Goal: Transaction & Acquisition: Purchase product/service

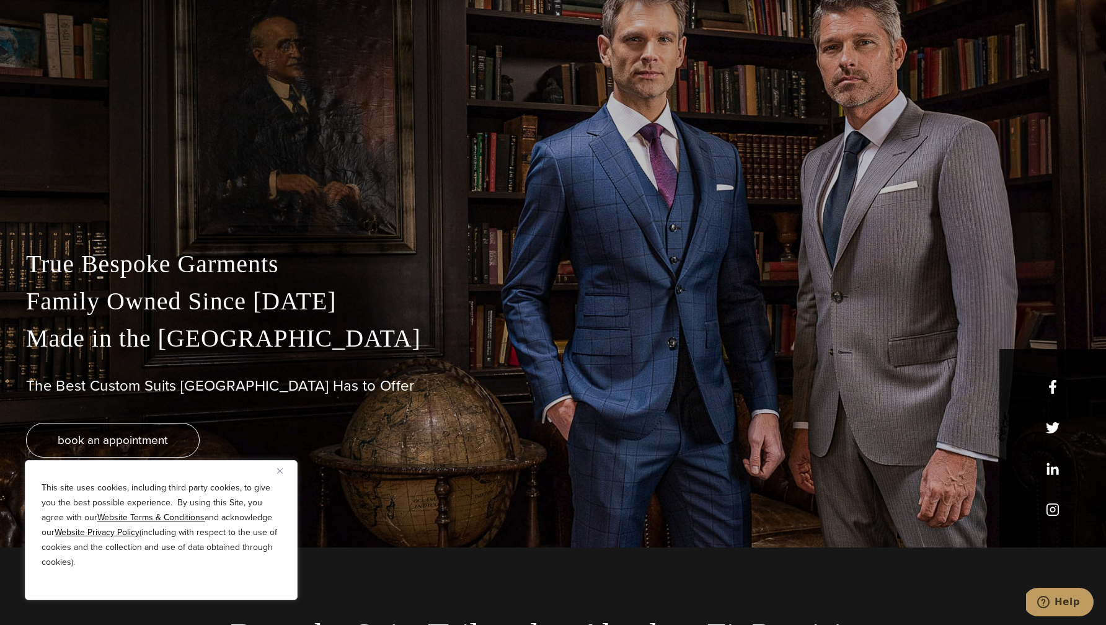
scroll to position [79, 0]
click at [282, 471] on img "Close" at bounding box center [280, 471] width 6 height 6
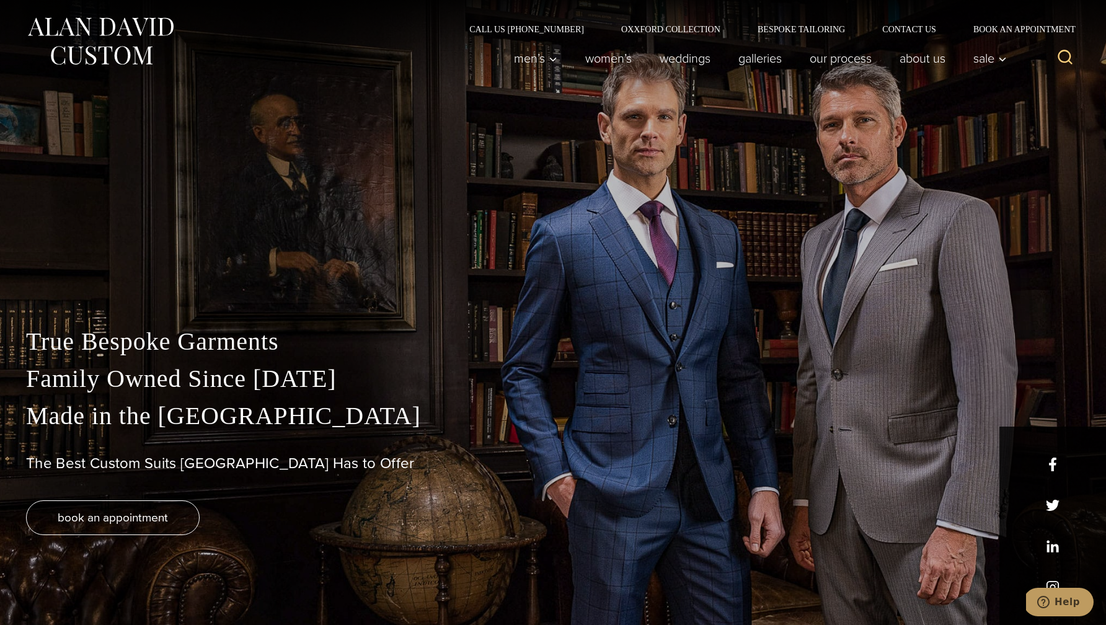
scroll to position [0, 0]
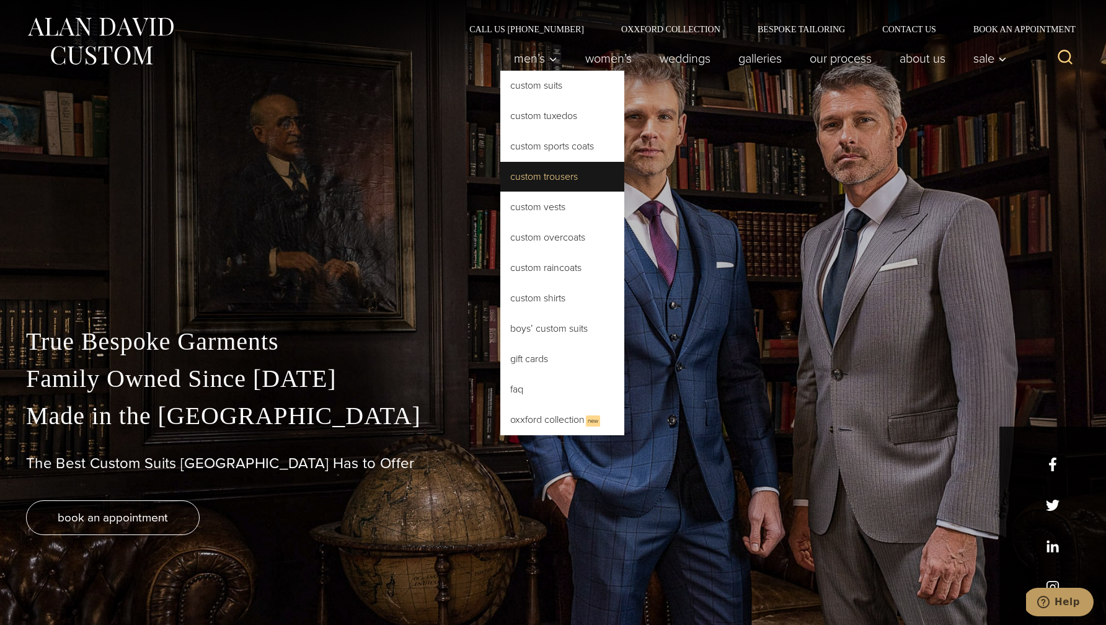
click at [535, 185] on link "Custom Trousers" at bounding box center [562, 177] width 124 height 30
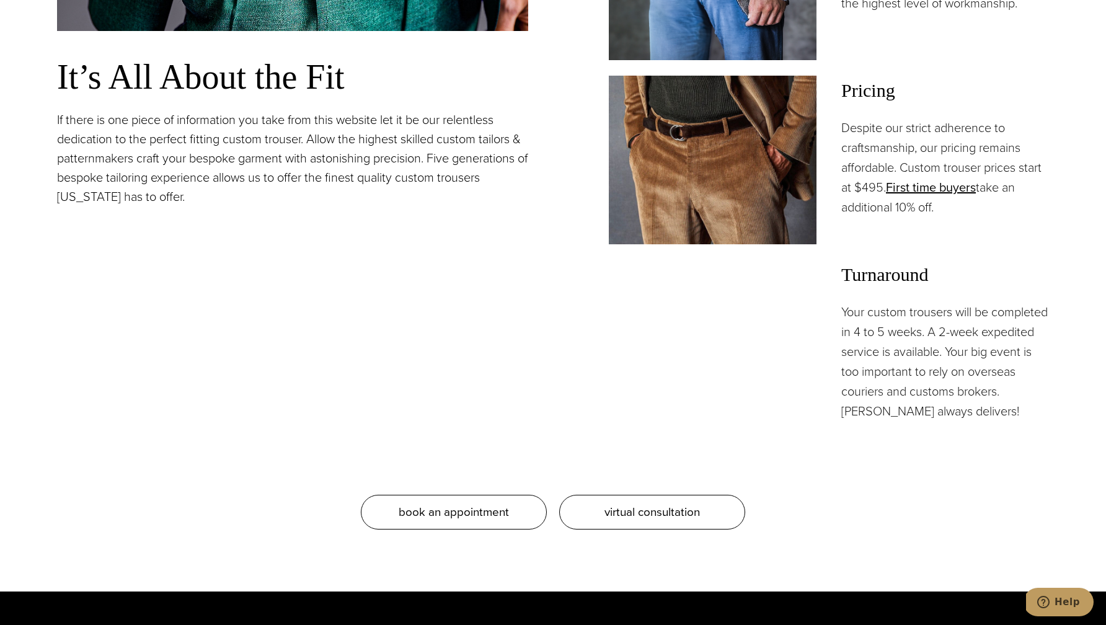
scroll to position [1184, 0]
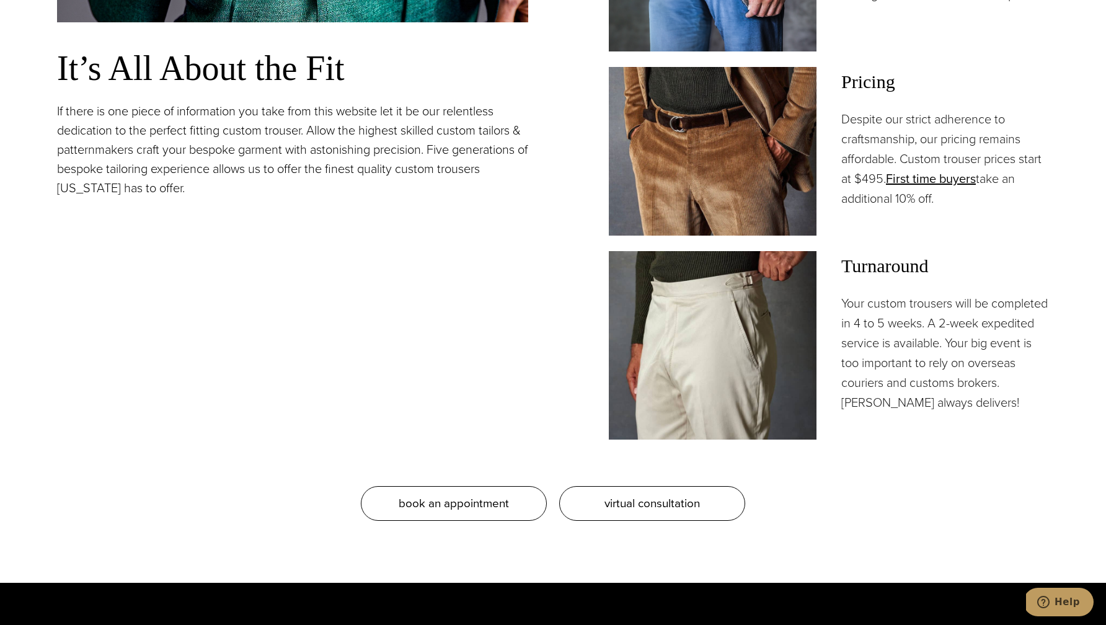
click at [913, 133] on p "Despite our strict adherence to craftsmanship, our pricing remains affordable. …" at bounding box center [945, 158] width 208 height 99
click at [904, 145] on p "Despite our strict adherence to craftsmanship, our pricing remains affordable. …" at bounding box center [945, 158] width 208 height 99
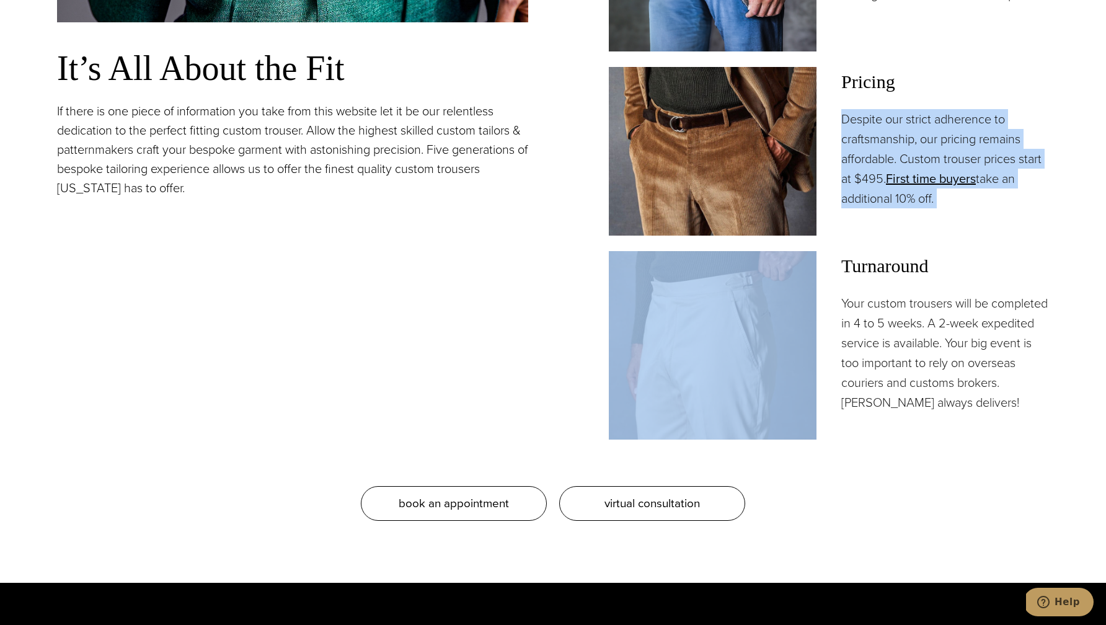
click at [856, 135] on p "Despite our strict adherence to craftsmanship, our pricing remains affordable. …" at bounding box center [945, 158] width 208 height 99
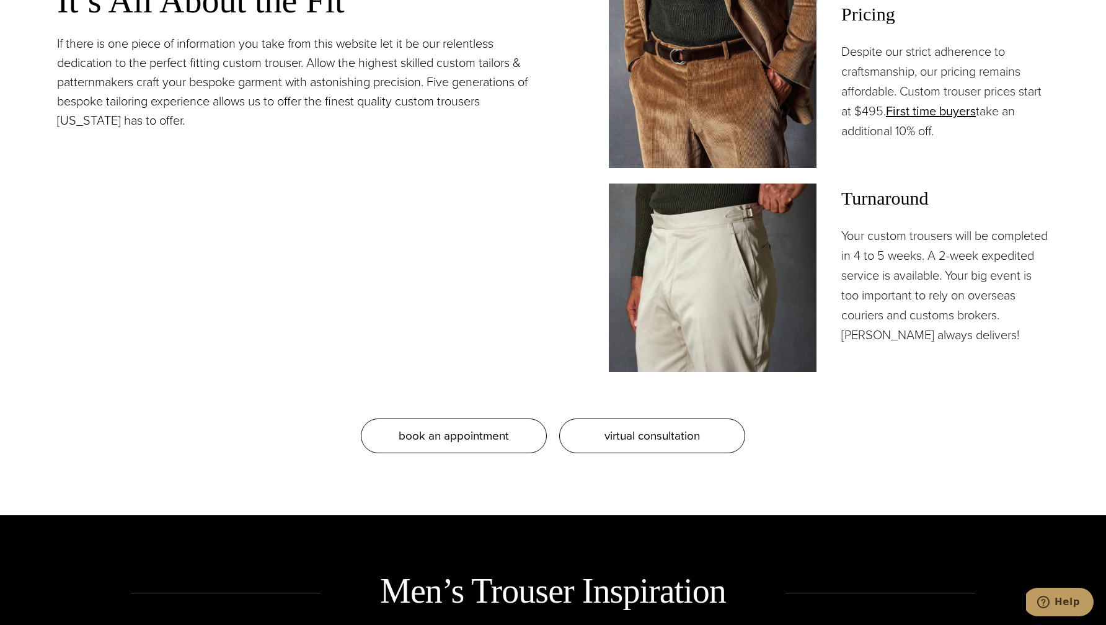
scroll to position [1256, 0]
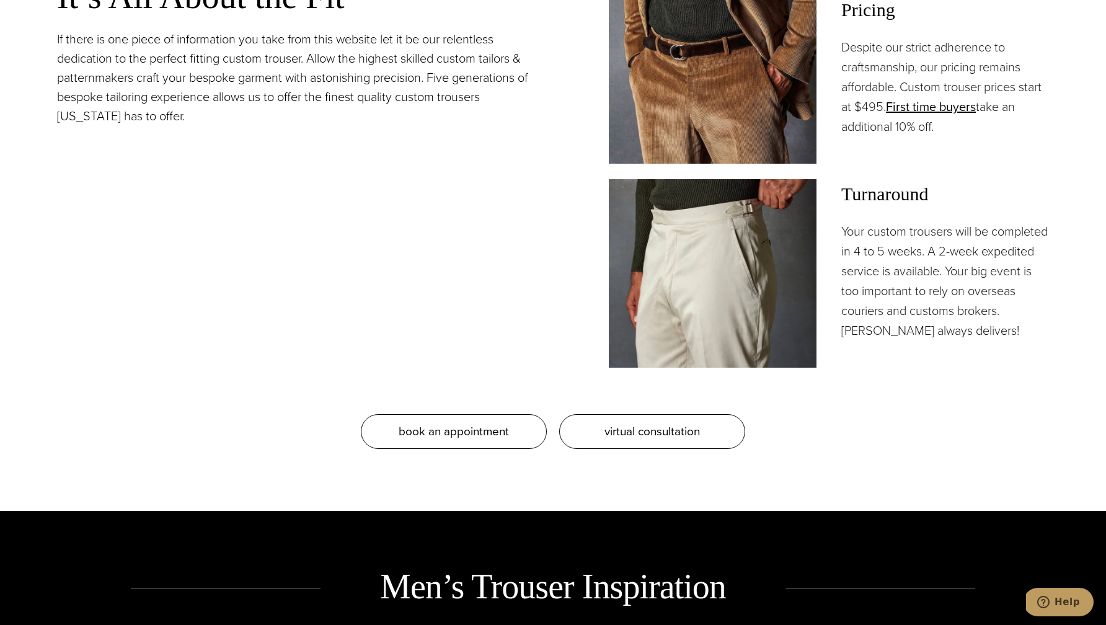
click at [894, 260] on p "Your custom trousers will be completed in 4 to 5 weeks. A 2-week expedited serv…" at bounding box center [945, 280] width 208 height 119
click at [934, 283] on p "Your custom trousers will be completed in 4 to 5 weeks. A 2-week expedited serv…" at bounding box center [945, 280] width 208 height 119
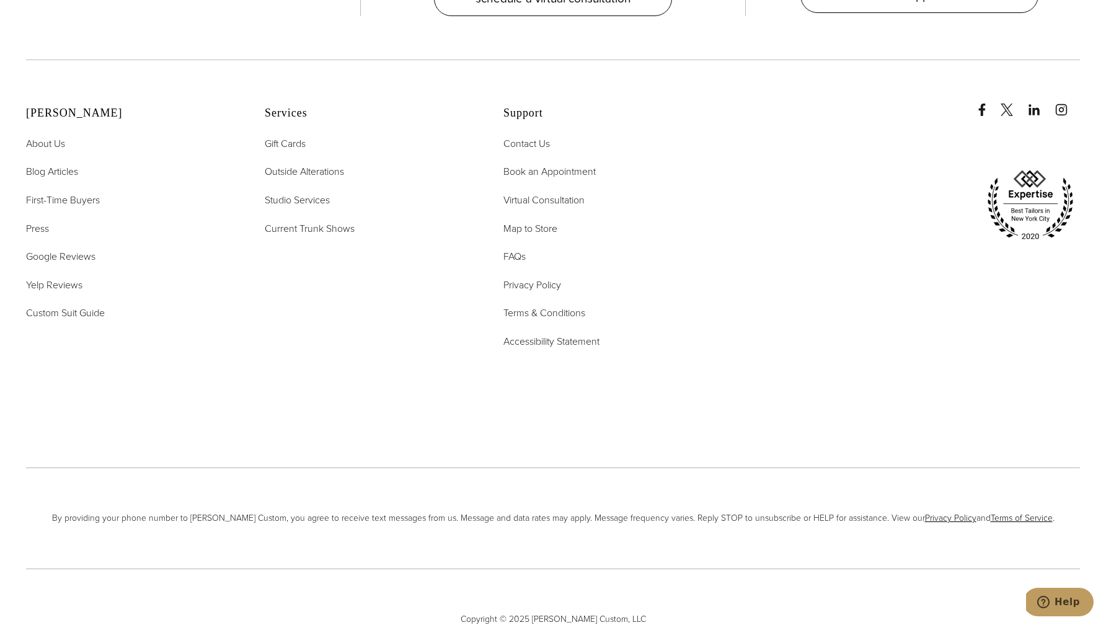
scroll to position [8070, 0]
